Goal: Find specific page/section: Find specific page/section

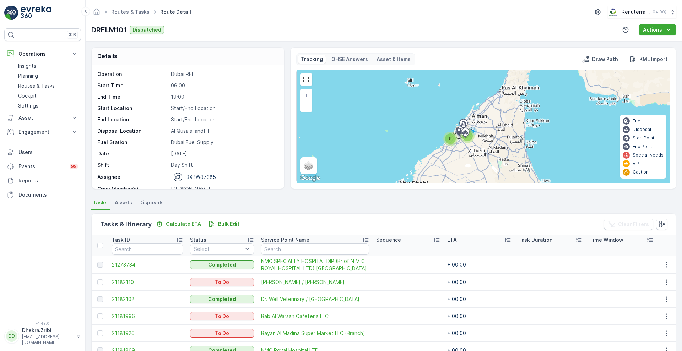
scroll to position [106, 0]
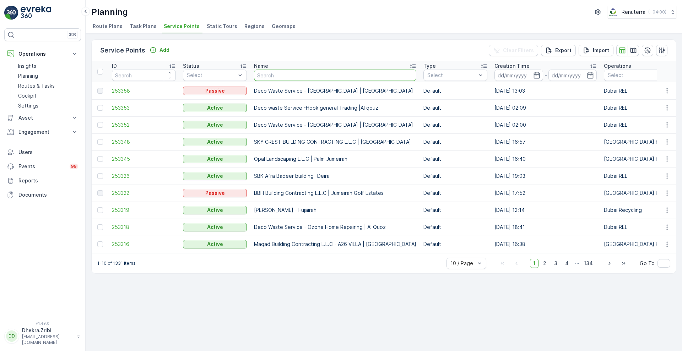
click at [290, 74] on input "text" at bounding box center [335, 75] width 162 height 11
type input "RIXODS"
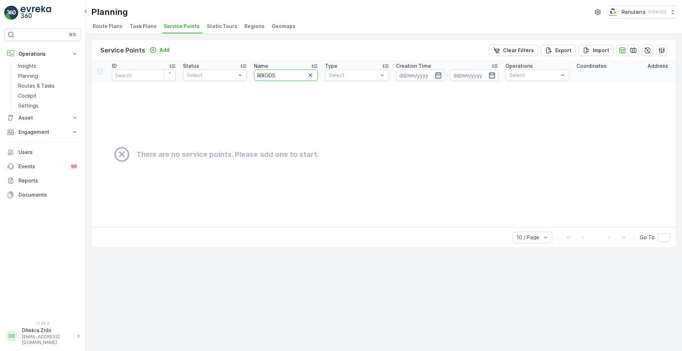
click at [279, 78] on input "RIXODS" at bounding box center [286, 75] width 64 height 11
type input "RIXOS"
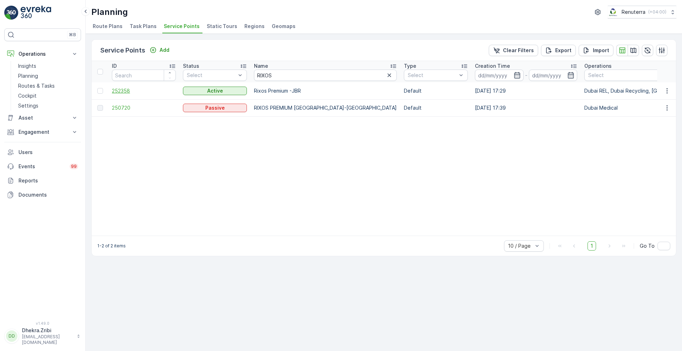
click at [115, 91] on span "252358" at bounding box center [144, 90] width 64 height 7
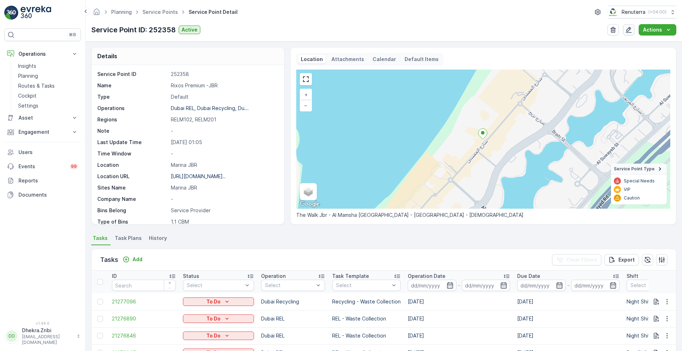
click at [632, 26] on icon "button" at bounding box center [628, 29] width 7 height 7
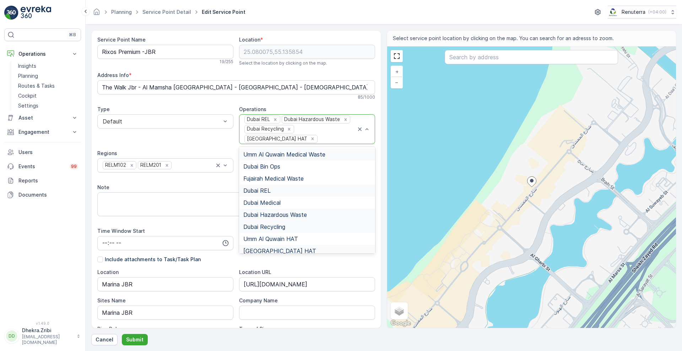
click at [341, 136] on div at bounding box center [337, 139] width 38 height 6
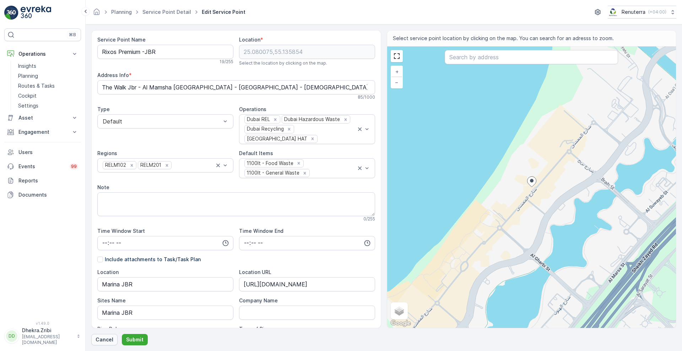
click at [103, 339] on p "Cancel" at bounding box center [105, 339] width 18 height 7
